Goal: Find specific page/section: Locate a particular part of the current website

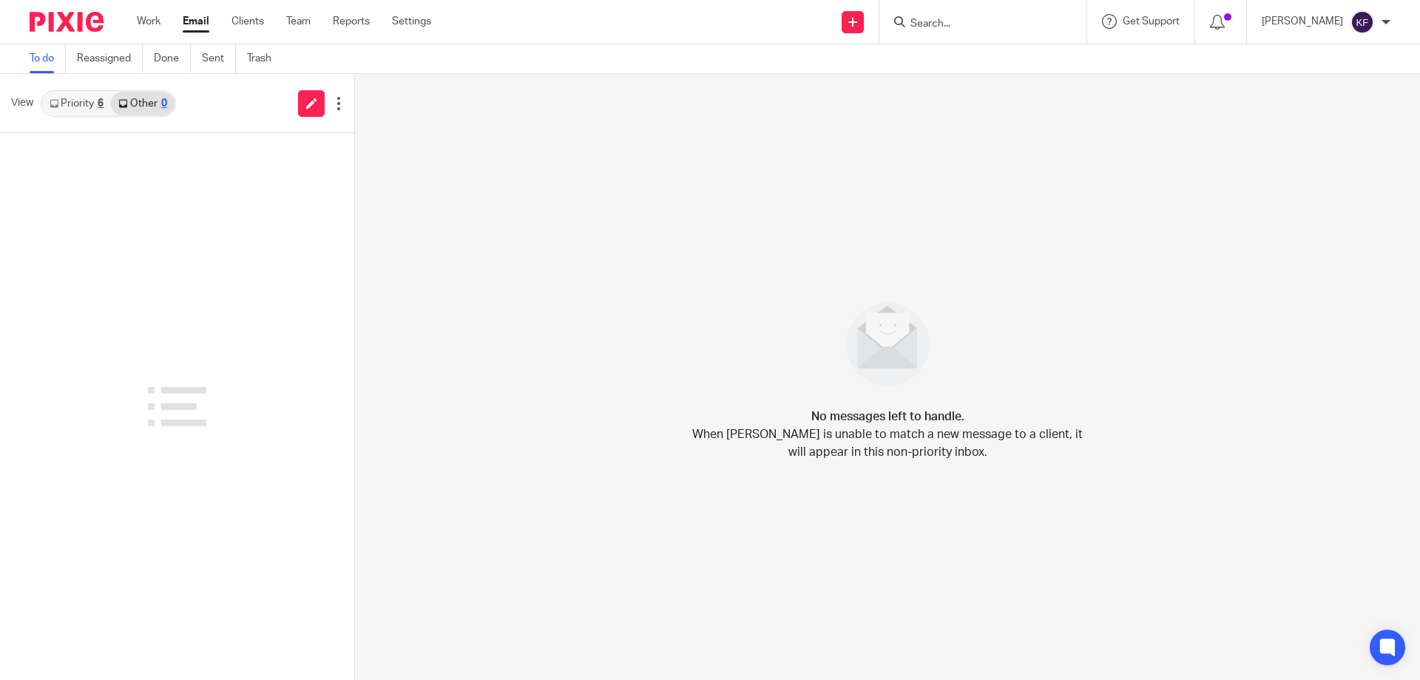
click at [925, 23] on input "Search" at bounding box center [975, 24] width 133 height 13
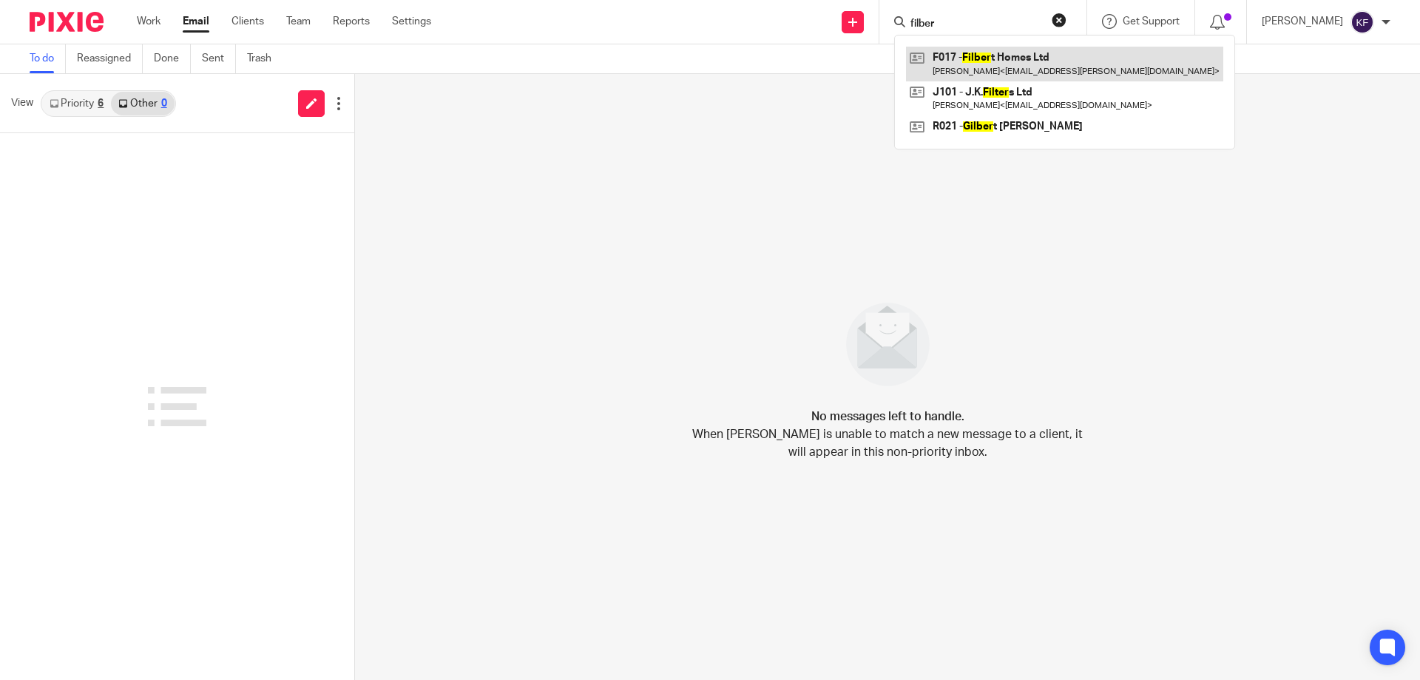
type input "filber"
click at [955, 65] on link at bounding box center [1064, 64] width 317 height 34
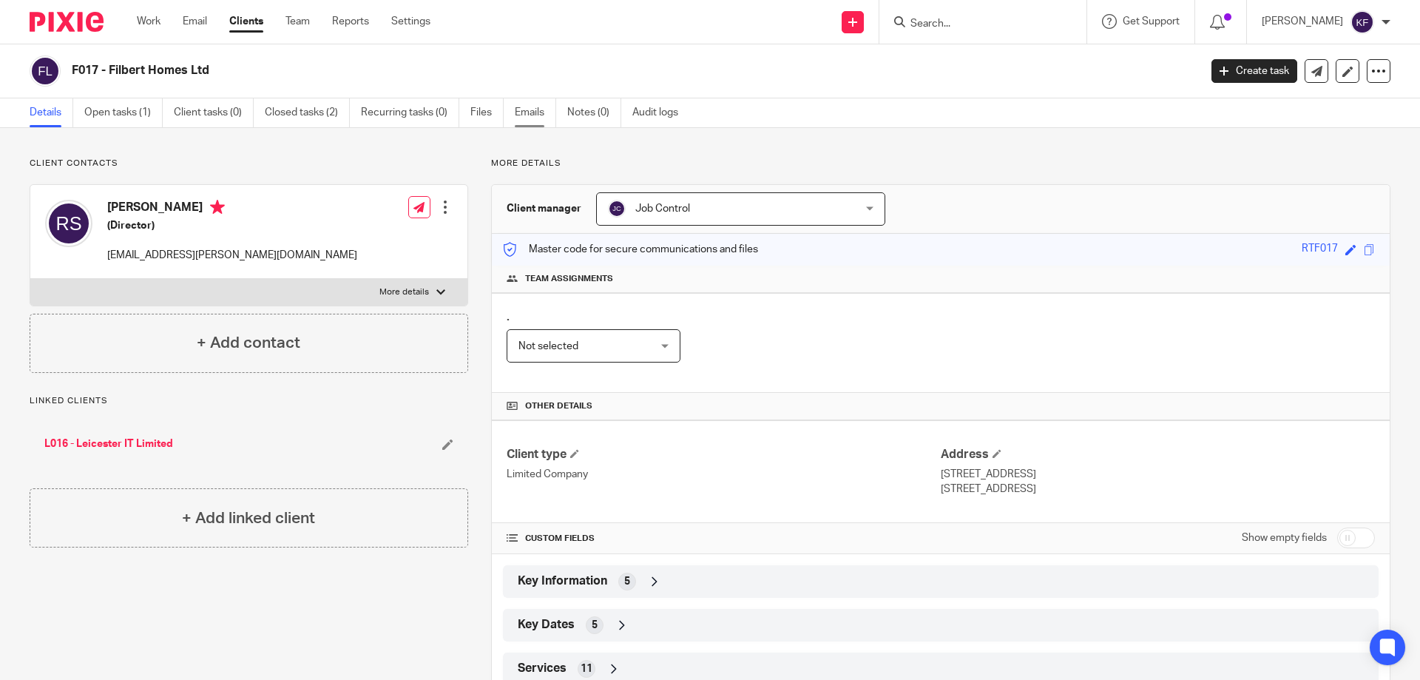
click at [529, 111] on link "Emails" at bounding box center [535, 112] width 41 height 29
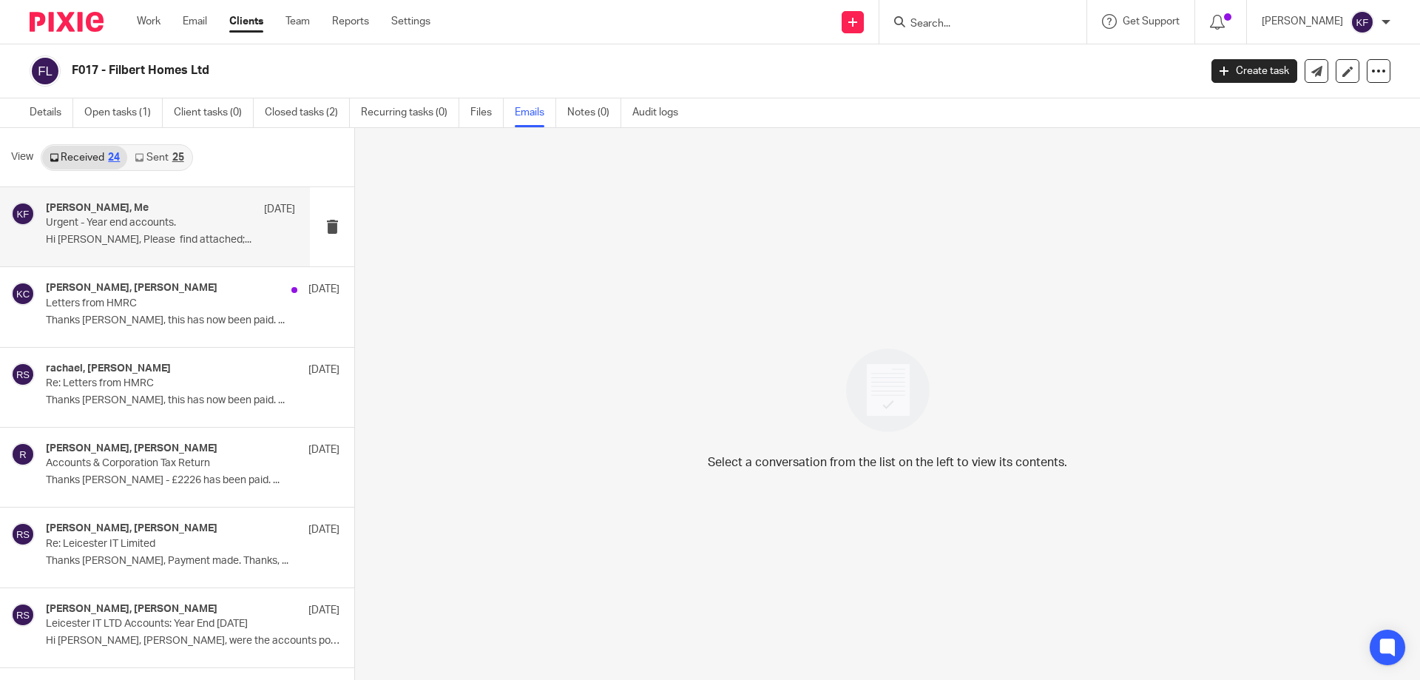
click at [69, 216] on div "Randeep Sahota, Me 19 Sep" at bounding box center [170, 209] width 249 height 15
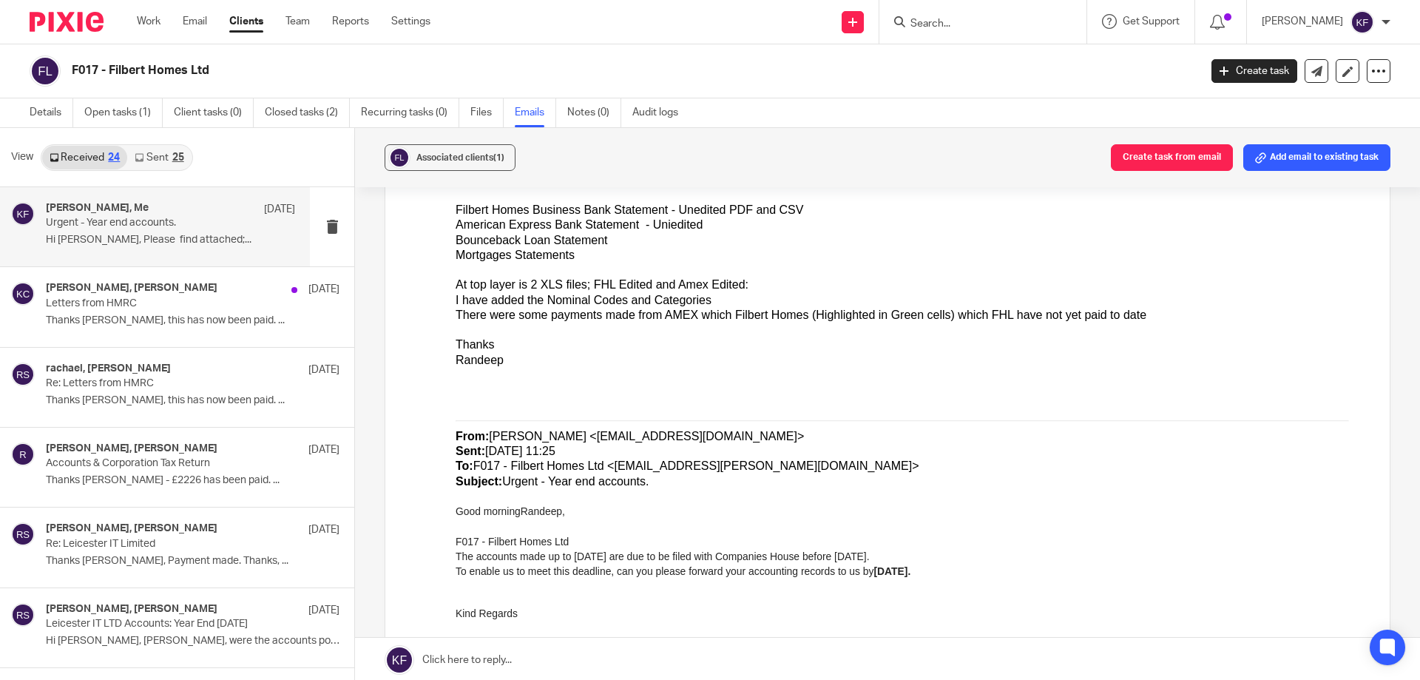
scroll to position [370, 0]
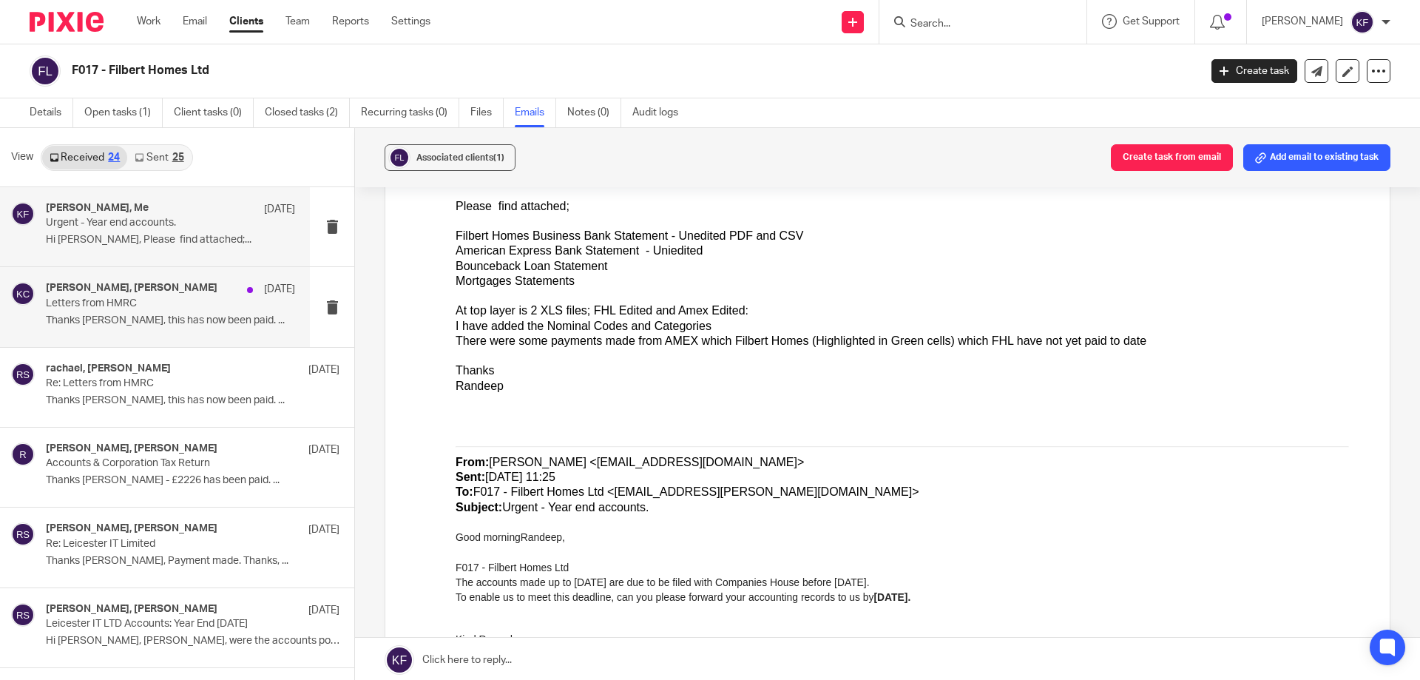
click at [178, 307] on p "Letters from HMRC" at bounding box center [146, 303] width 200 height 13
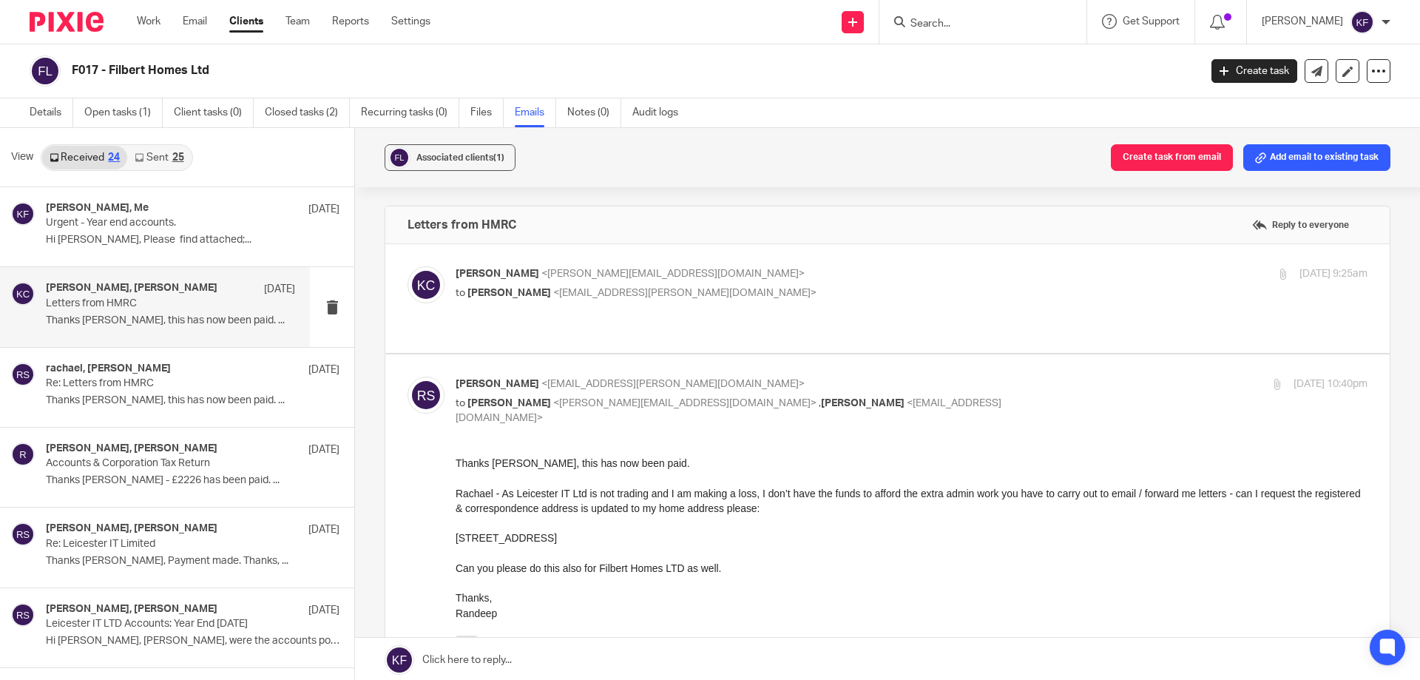
scroll to position [0, 0]
click at [57, 25] on img at bounding box center [67, 22] width 74 height 20
